Goal: Navigation & Orientation: Find specific page/section

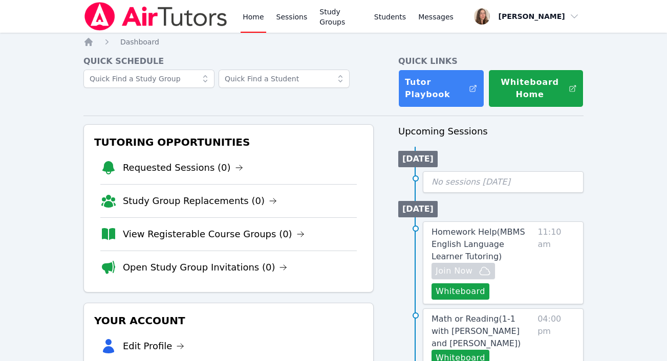
click at [185, 19] on img at bounding box center [155, 16] width 145 height 29
click at [294, 22] on link "Sessions" at bounding box center [291, 16] width 35 height 33
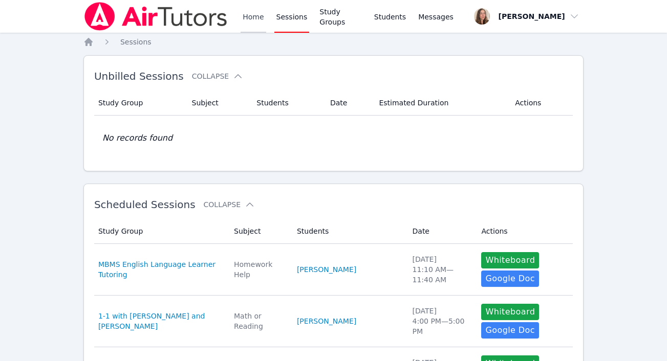
click at [249, 23] on link "Home" at bounding box center [253, 16] width 25 height 33
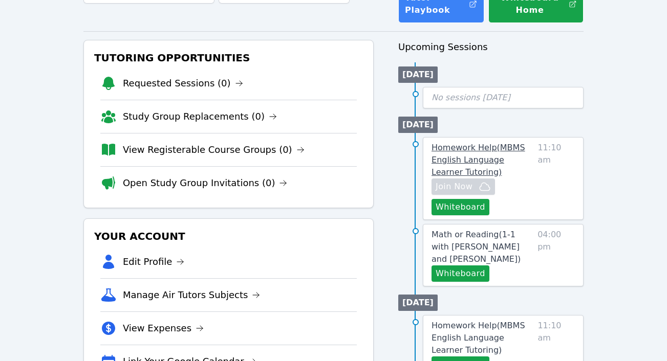
scroll to position [225, 0]
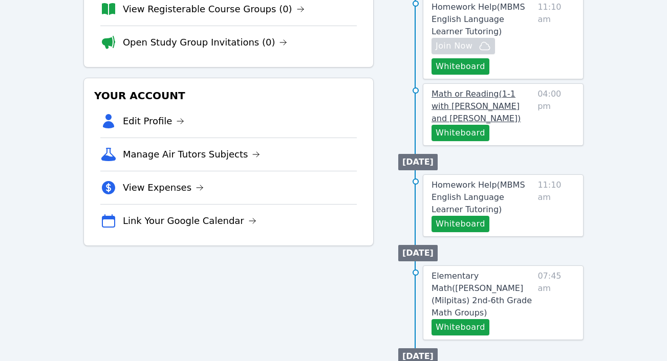
click at [500, 101] on span "Math or Reading ( 1-1 with [PERSON_NAME] and [PERSON_NAME] )" at bounding box center [476, 106] width 89 height 34
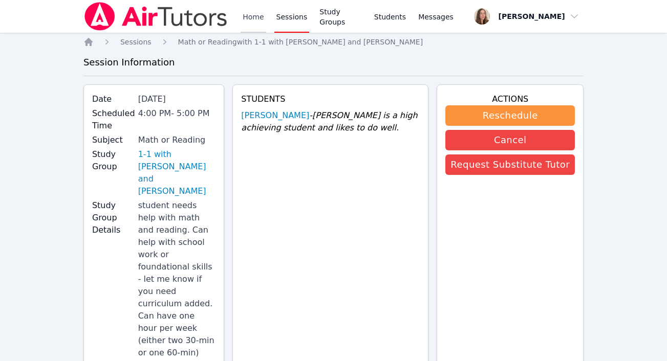
click at [250, 18] on link "Home" at bounding box center [253, 16] width 25 height 33
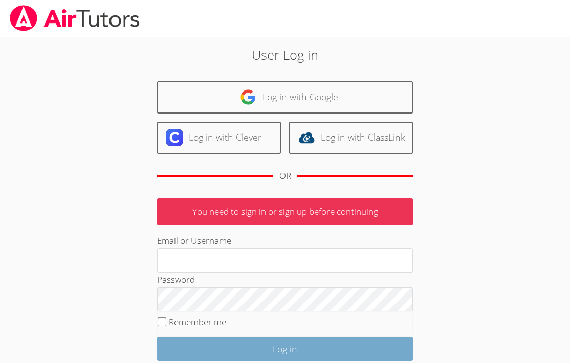
type input "brittanyatk13@yahoo.com"
click at [261, 340] on input "Log in" at bounding box center [285, 349] width 256 height 24
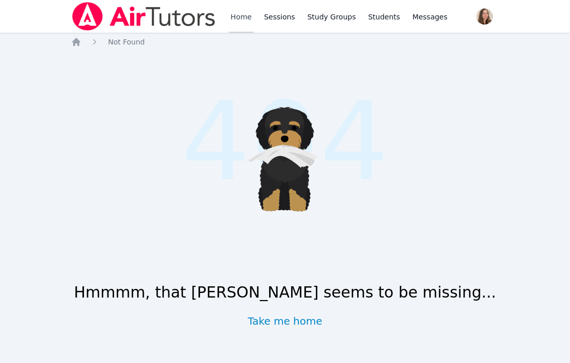
click at [248, 10] on link "Home" at bounding box center [241, 16] width 25 height 33
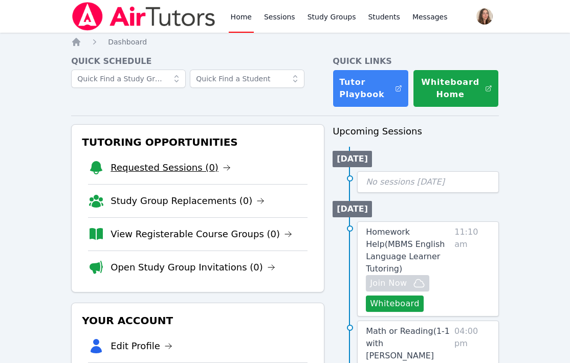
click at [181, 165] on link "Requested Sessions (0)" at bounding box center [171, 168] width 120 height 14
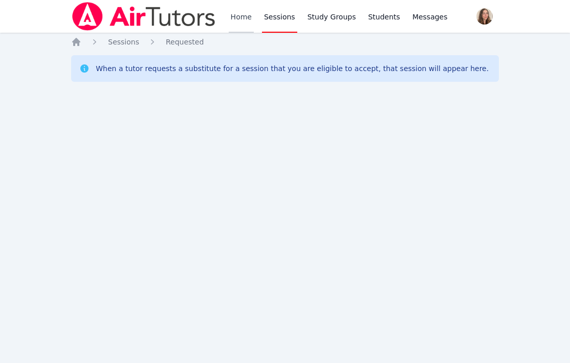
click at [240, 21] on link "Home" at bounding box center [241, 16] width 25 height 33
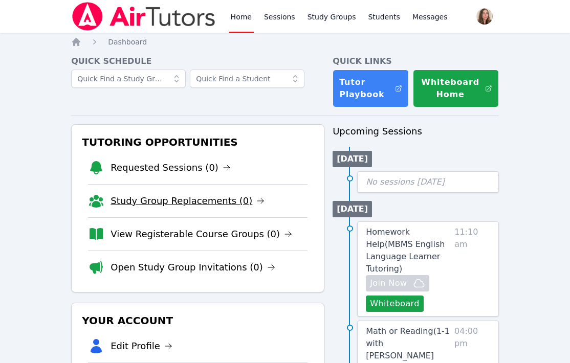
click at [189, 205] on link "Study Group Replacements (0)" at bounding box center [188, 201] width 154 height 14
